Goal: Find specific page/section: Find specific page/section

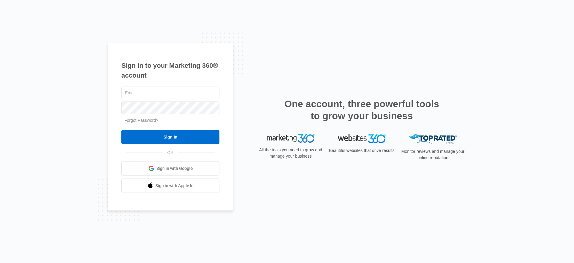
type input "[EMAIL_ADDRESS][PERSON_NAME][DOMAIN_NAME]"
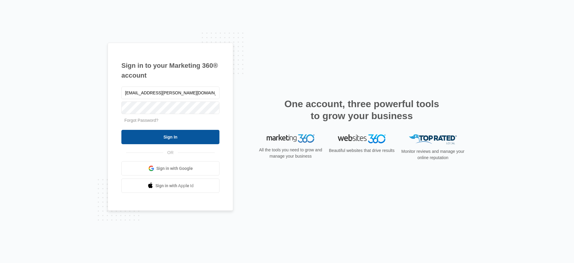
click at [149, 140] on input "Sign In" at bounding box center [170, 137] width 98 height 14
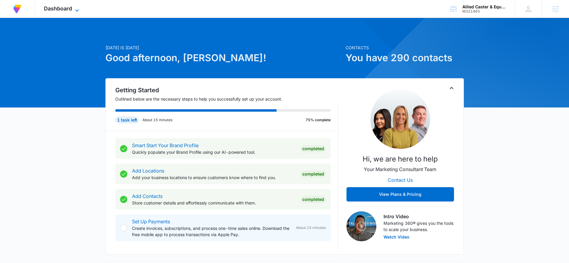
click at [46, 8] on span "Dashboard" at bounding box center [58, 8] width 28 height 6
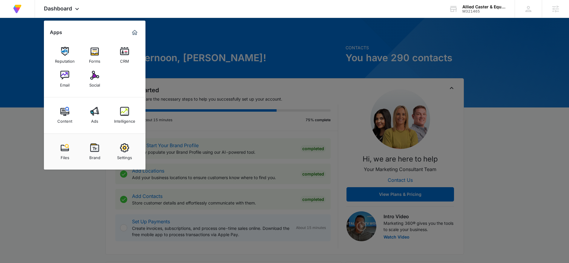
click at [506, 46] on div at bounding box center [284, 131] width 569 height 263
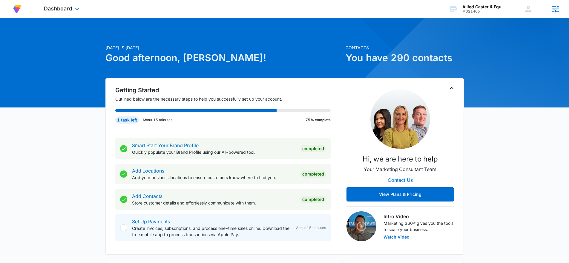
click at [561, 13] on div "Agencies" at bounding box center [555, 9] width 27 height 18
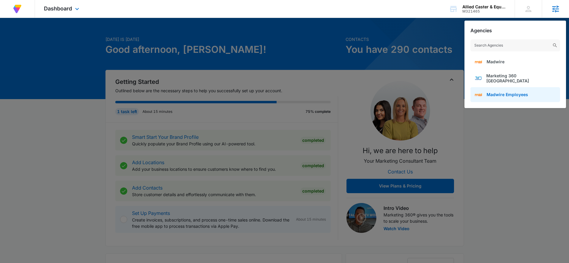
scroll to position [2, 0]
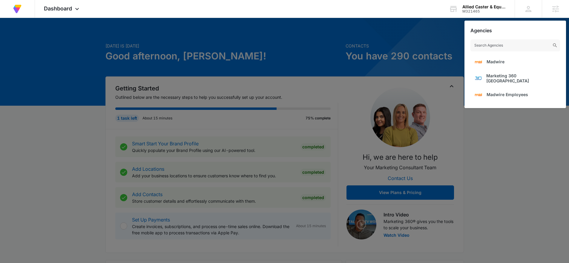
click at [79, 124] on div at bounding box center [284, 131] width 569 height 263
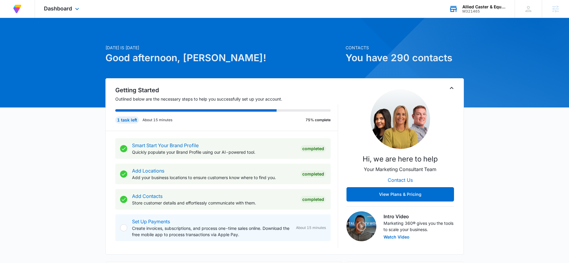
drag, startPoint x: 491, startPoint y: 12, endPoint x: 486, endPoint y: 17, distance: 7.0
click at [491, 12] on div "M321465" at bounding box center [485, 11] width 44 height 4
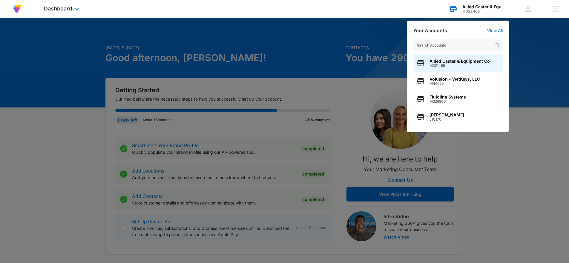
click at [468, 40] on input "text" at bounding box center [458, 45] width 90 height 12
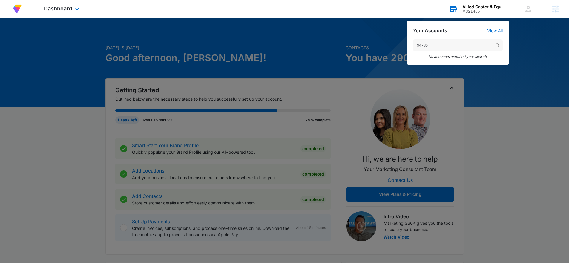
click at [452, 49] on input "94785" at bounding box center [458, 45] width 90 height 12
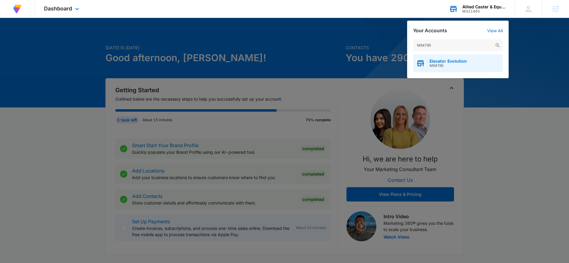
type input "M94785"
click at [451, 62] on span "Elevator Evolution" at bounding box center [448, 61] width 37 height 5
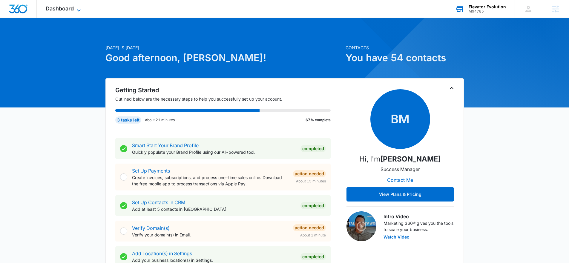
click at [47, 7] on span "Dashboard" at bounding box center [60, 8] width 28 height 6
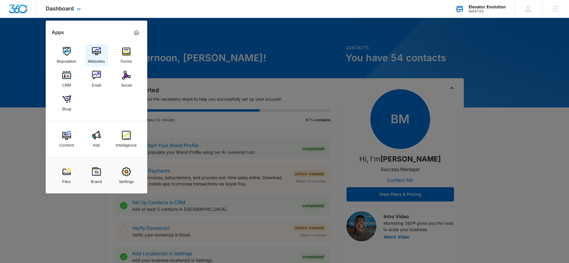
click at [96, 54] on img at bounding box center [96, 51] width 9 height 9
